Goal: Task Accomplishment & Management: Manage account settings

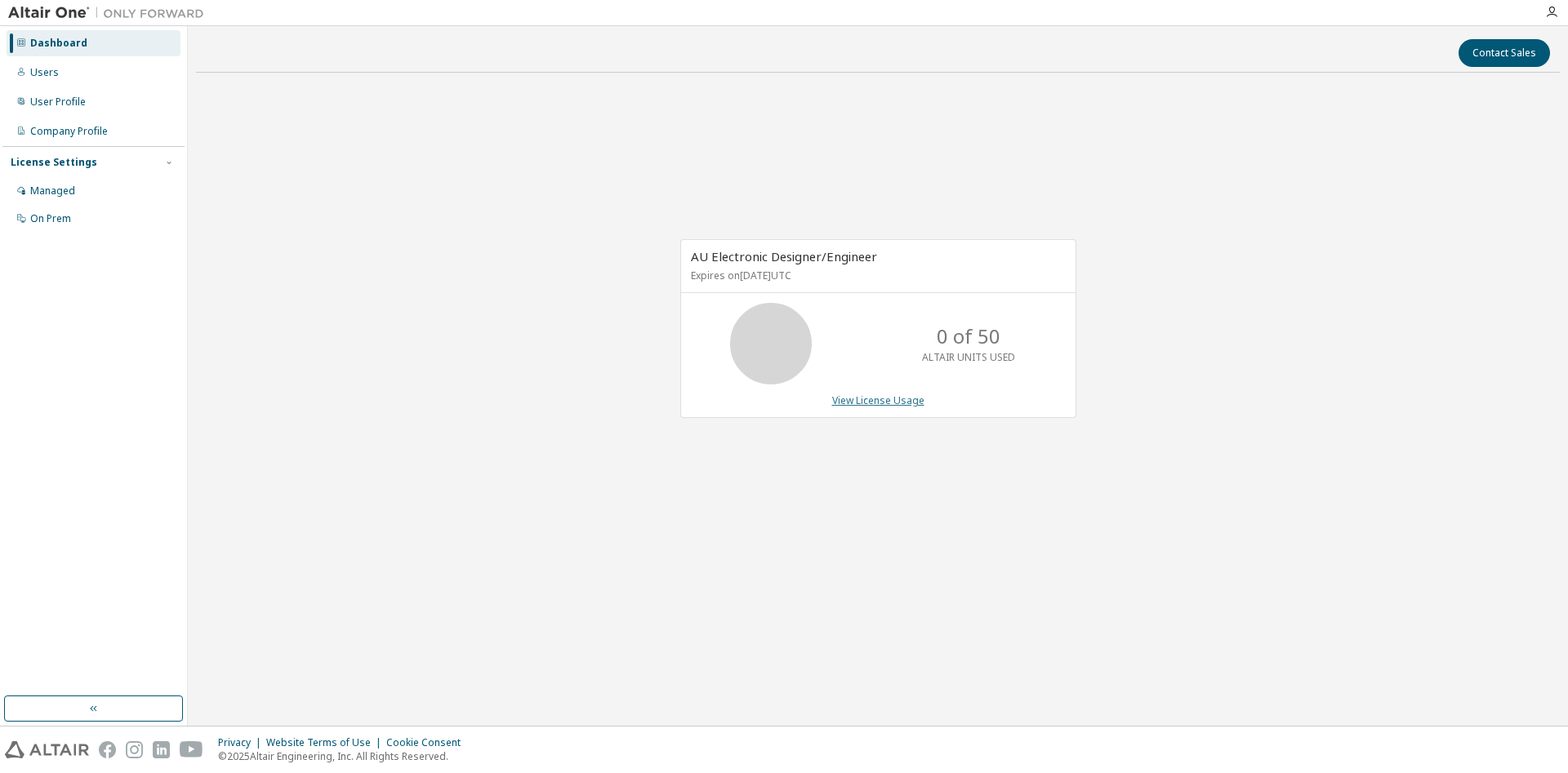
click at [870, 403] on link "View License Usage" at bounding box center [878, 401] width 92 height 14
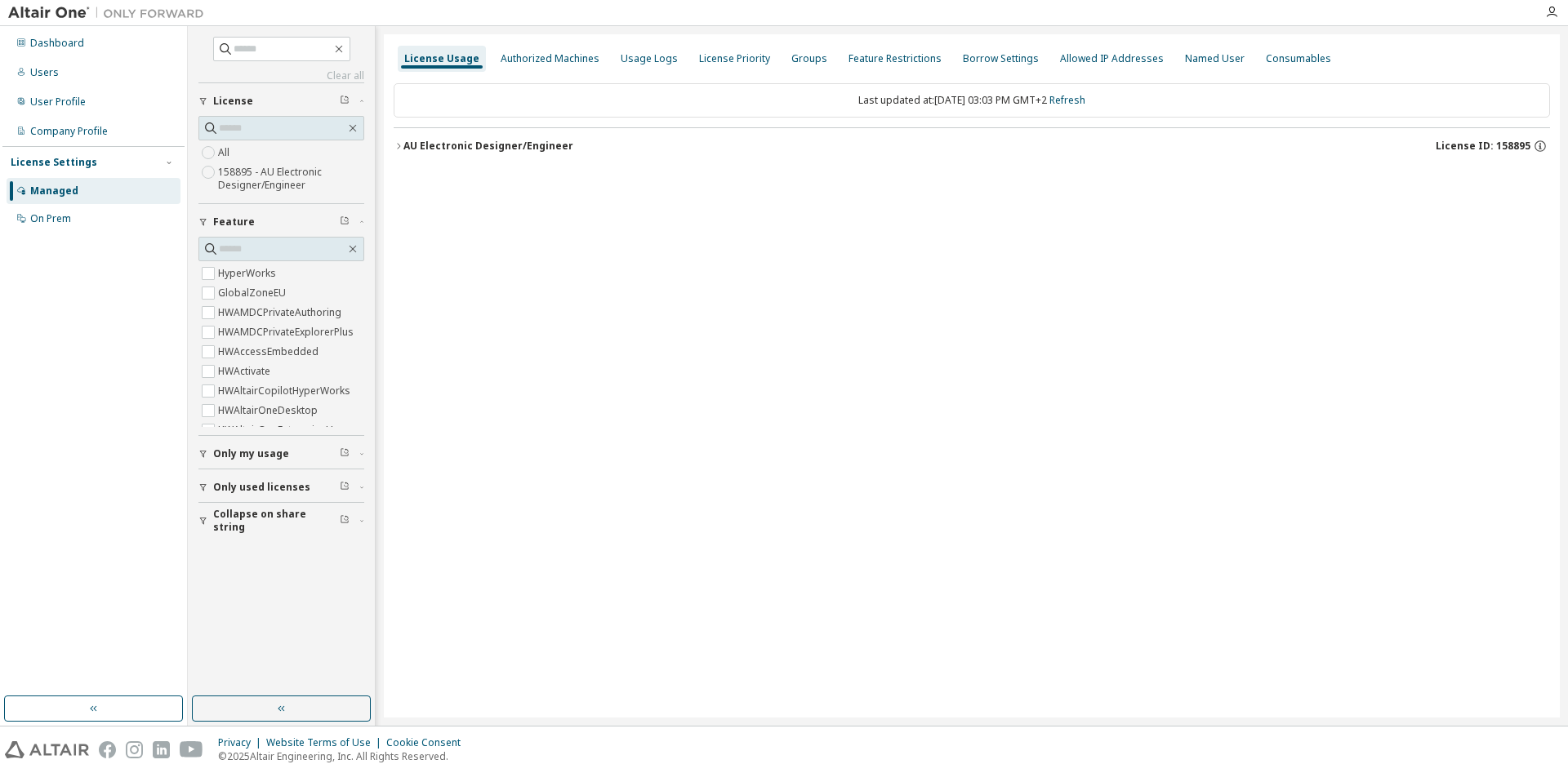
click at [517, 147] on div "AU Electronic Designer/Engineer" at bounding box center [488, 145] width 170 height 13
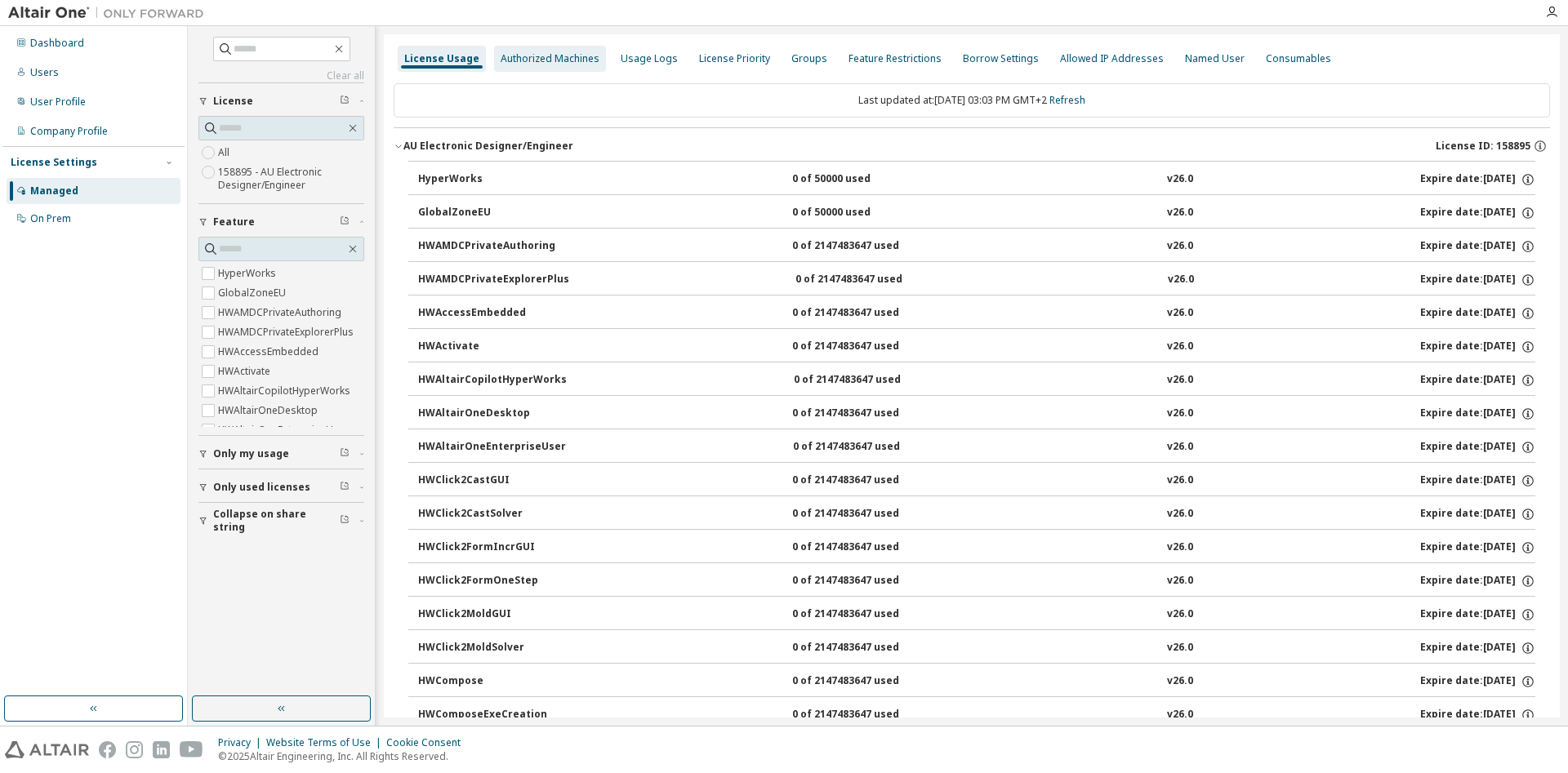
click at [560, 56] on div "Authorized Machines" at bounding box center [550, 58] width 99 height 13
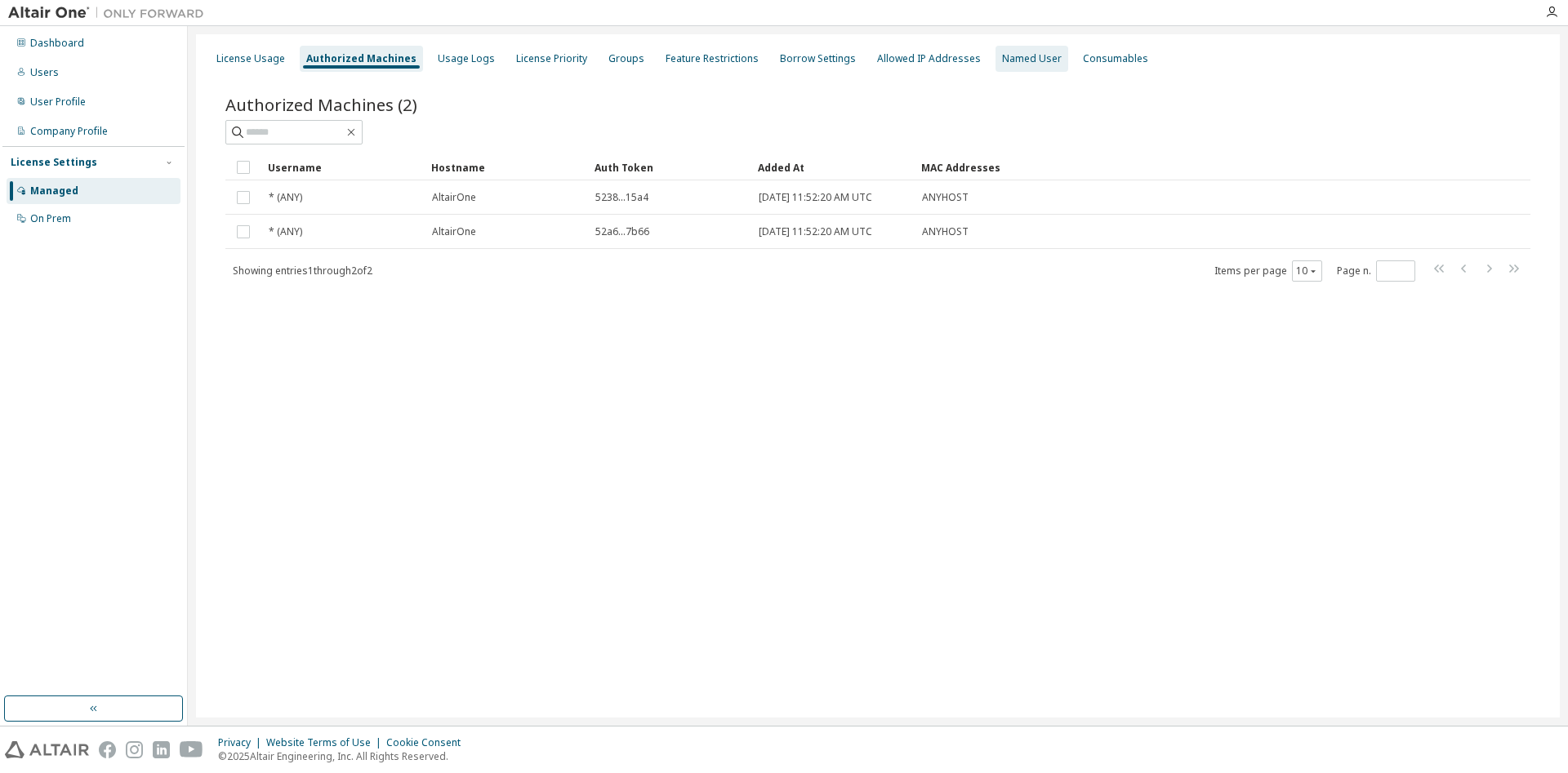
click at [1005, 60] on div "Named User" at bounding box center [1032, 58] width 60 height 13
